Goal: Find specific page/section: Find specific page/section

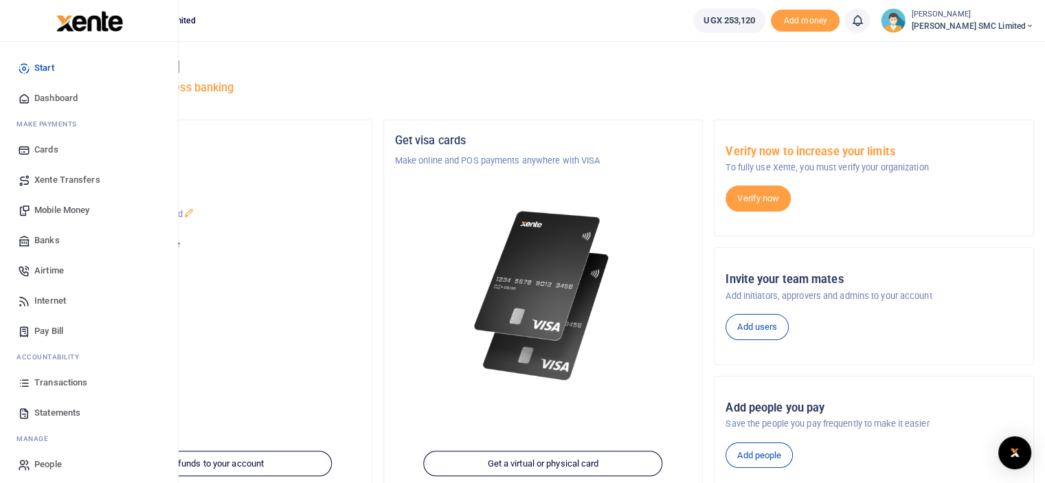
click at [41, 376] on span "Transactions" at bounding box center [60, 383] width 53 height 14
click at [52, 377] on span "Transactions" at bounding box center [60, 383] width 53 height 14
